Goal: Task Accomplishment & Management: Manage account settings

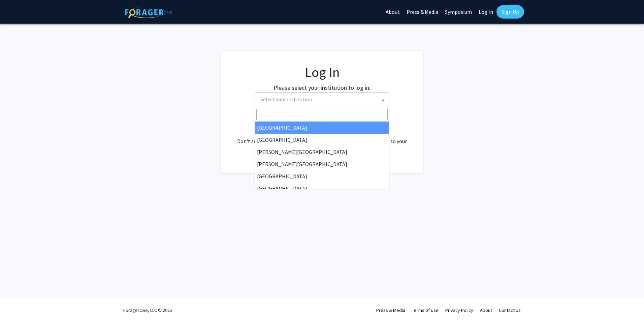
click at [382, 102] on span at bounding box center [383, 99] width 7 height 15
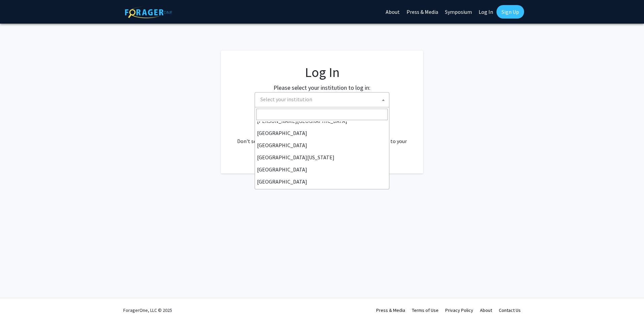
scroll to position [47, 0]
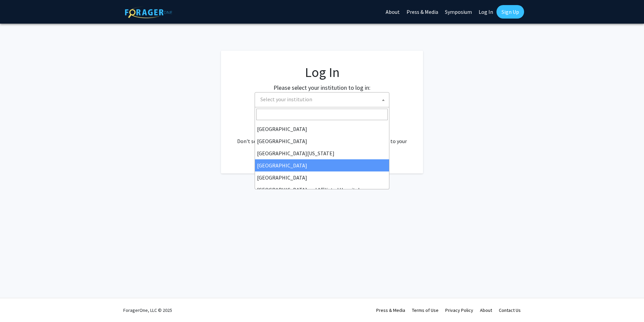
select select "12"
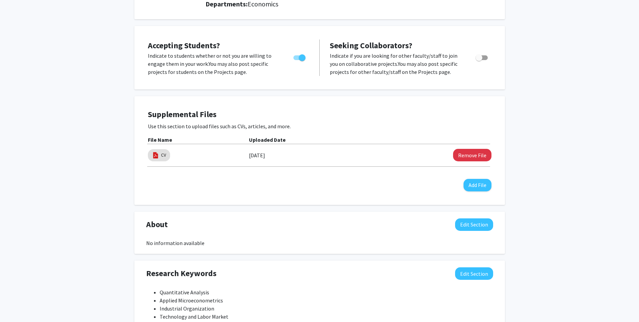
scroll to position [101, 0]
drag, startPoint x: 301, startPoint y: 58, endPoint x: 296, endPoint y: 57, distance: 5.1
click at [296, 57] on span "Toggle" at bounding box center [300, 57] width 12 height 5
click at [297, 60] on input "Would you like to permit student requests?" at bounding box center [297, 60] width 0 height 0
click at [304, 58] on span "Toggle" at bounding box center [300, 57] width 12 height 5
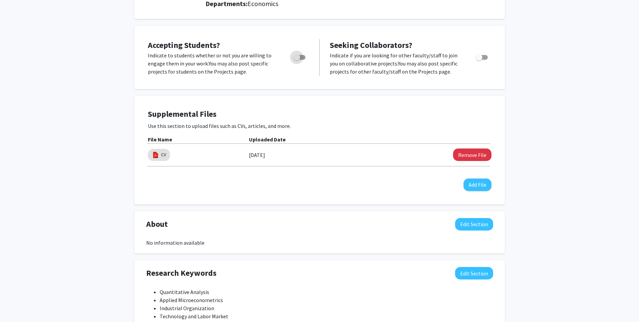
click at [297, 60] on input "Would you like to permit student requests?" at bounding box center [297, 60] width 0 height 0
checkbox input "true"
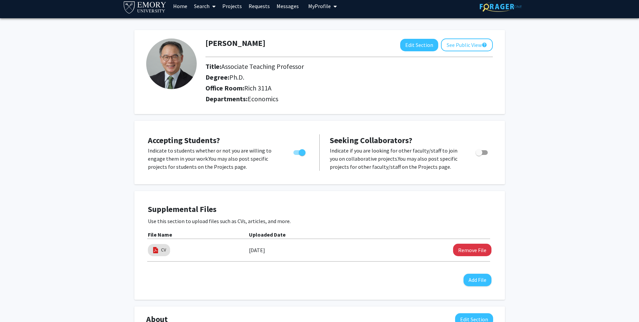
scroll to position [0, 0]
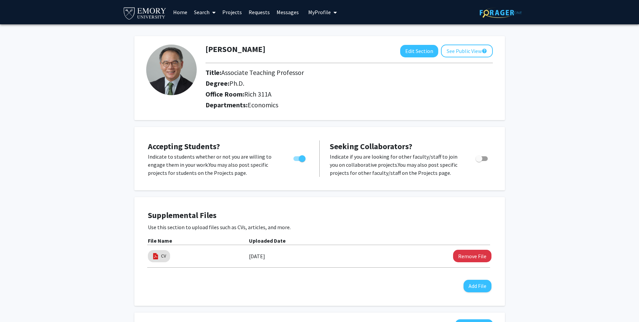
click at [334, 12] on icon "My profile dropdown to access profile and logout" at bounding box center [335, 12] width 3 height 5
click at [320, 62] on link "Log Out" at bounding box center [343, 62] width 61 height 8
